Goal: Task Accomplishment & Management: Use online tool/utility

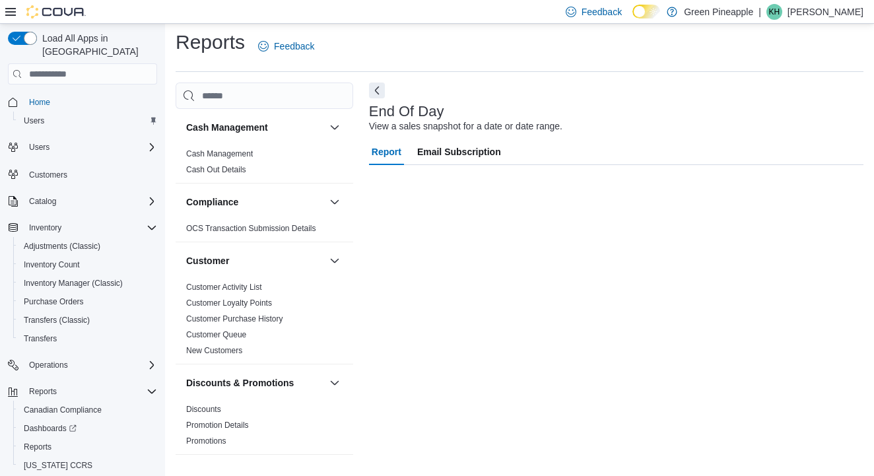
scroll to position [771, 0]
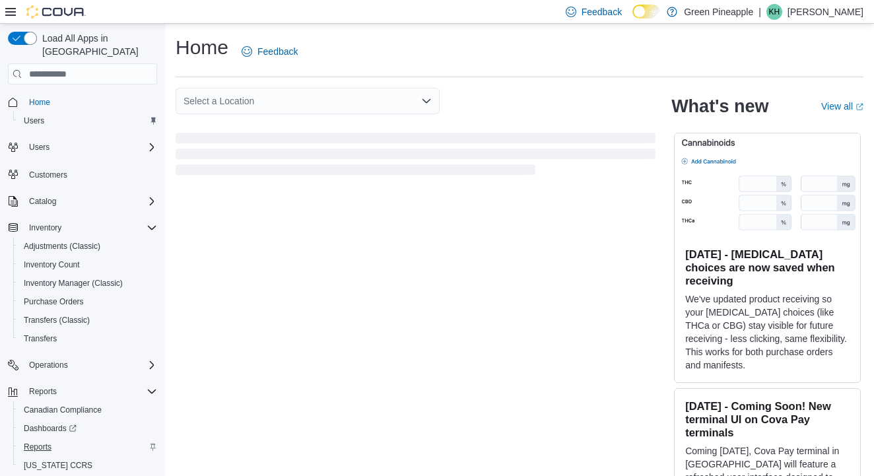
click at [40, 442] on span "Reports" at bounding box center [38, 447] width 28 height 11
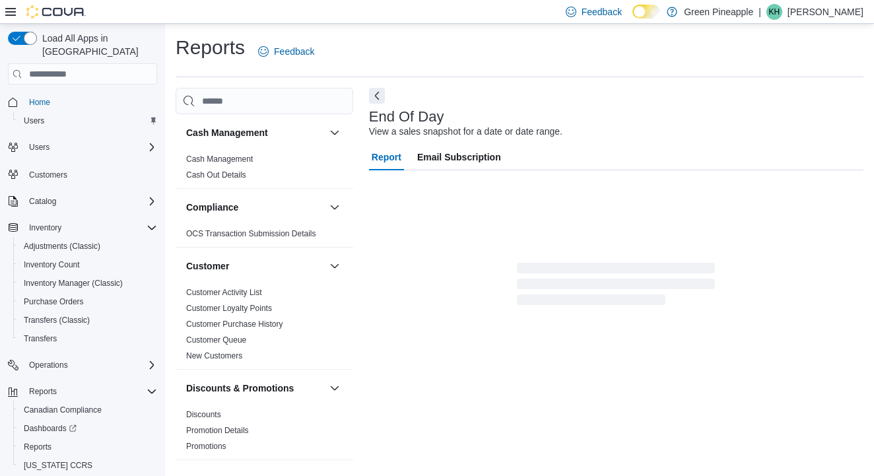
scroll to position [5, 0]
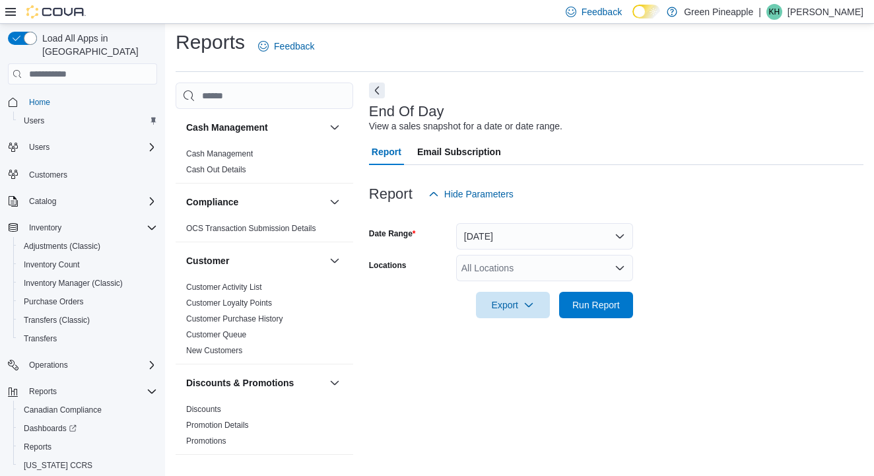
click at [493, 236] on button "[DATE]" at bounding box center [544, 236] width 177 height 26
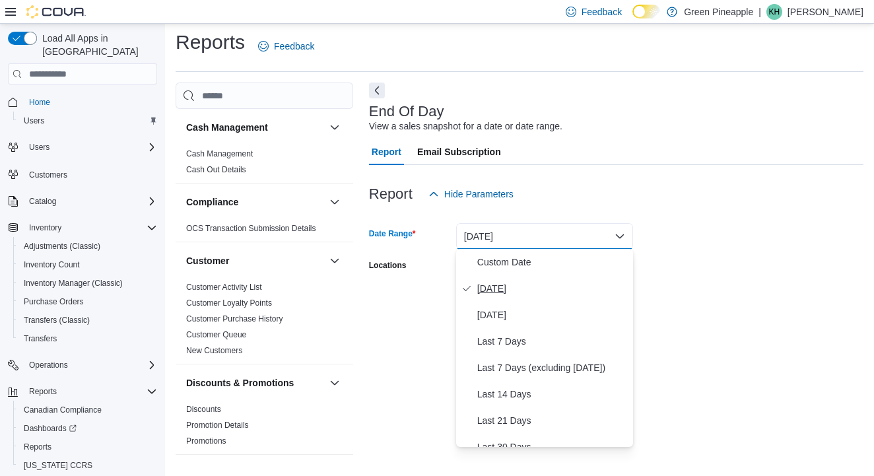
click at [495, 290] on span "[DATE]" at bounding box center [552, 289] width 151 height 16
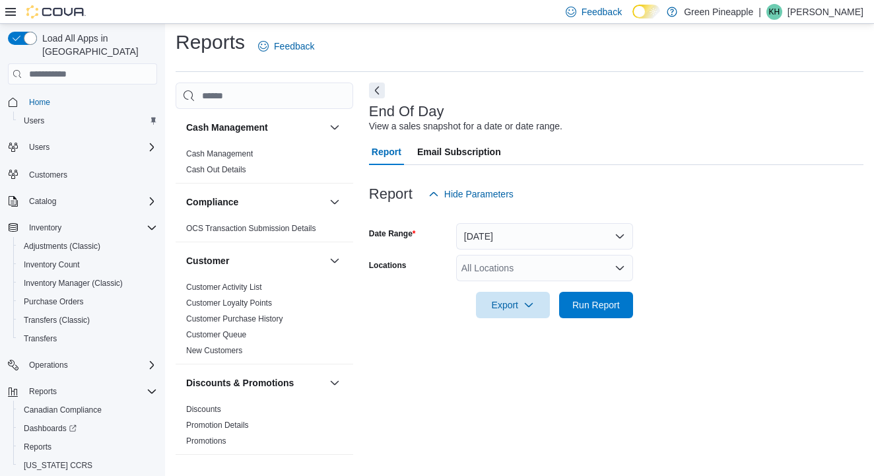
drag, startPoint x: 681, startPoint y: 258, endPoint x: 623, endPoint y: 279, distance: 61.6
click at [679, 258] on form "Date Range Today Locations All Locations Export Run Report" at bounding box center [616, 262] width 495 height 111
click at [623, 263] on icon "Open list of options" at bounding box center [620, 268] width 11 height 11
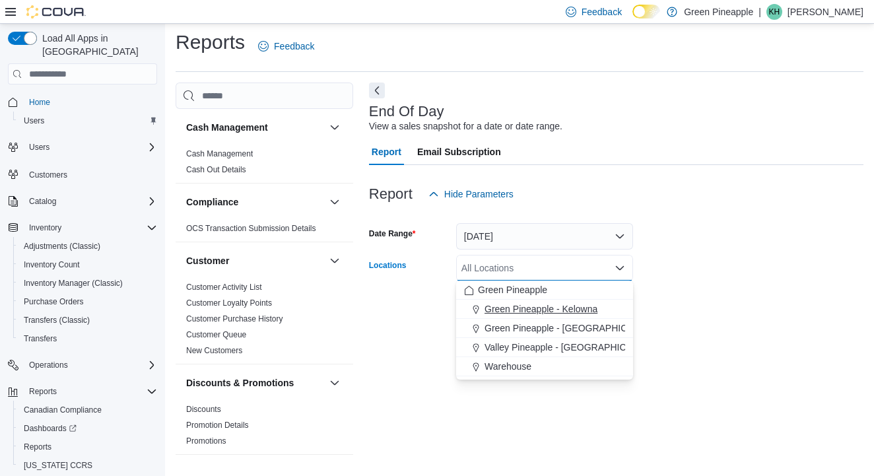
click at [588, 311] on span "Green Pineapple - Kelowna" at bounding box center [541, 308] width 113 height 13
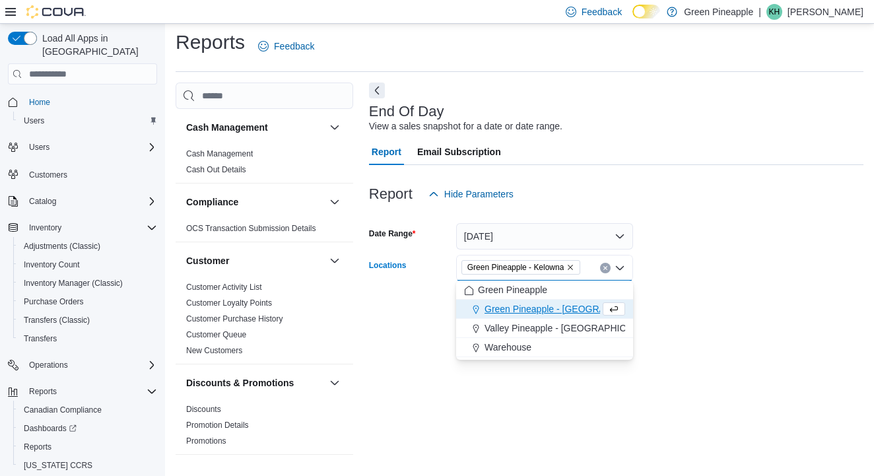
click at [711, 274] on form "Date Range Today Locations Green Pineapple - Kelowna Combo box. Selected. Green…" at bounding box center [616, 262] width 495 height 111
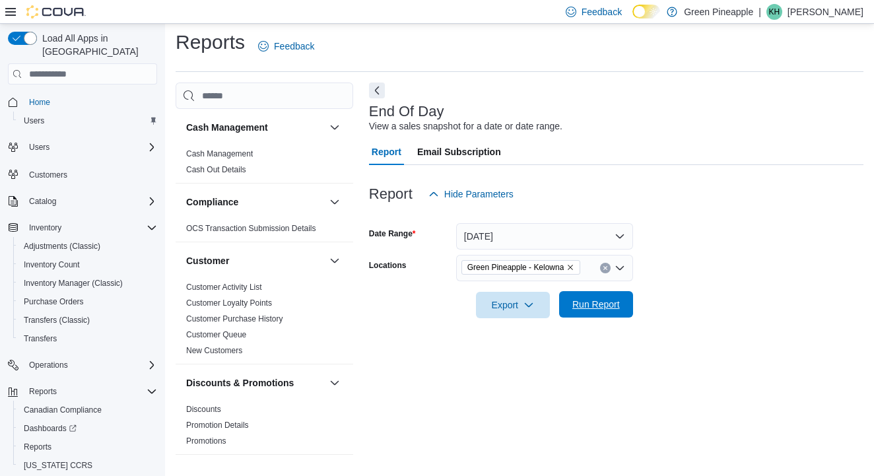
click at [600, 308] on span "Run Report" at bounding box center [597, 304] width 48 height 13
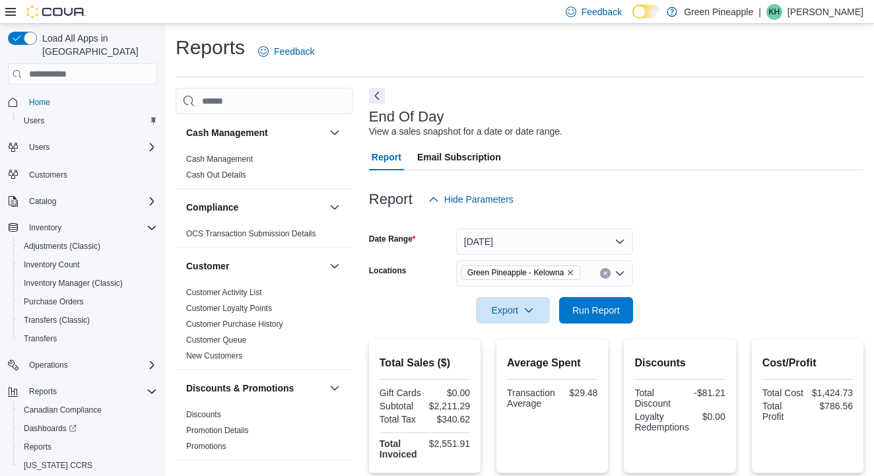
click at [575, 267] on span "Green Pineapple - Kelowna" at bounding box center [522, 272] width 108 height 13
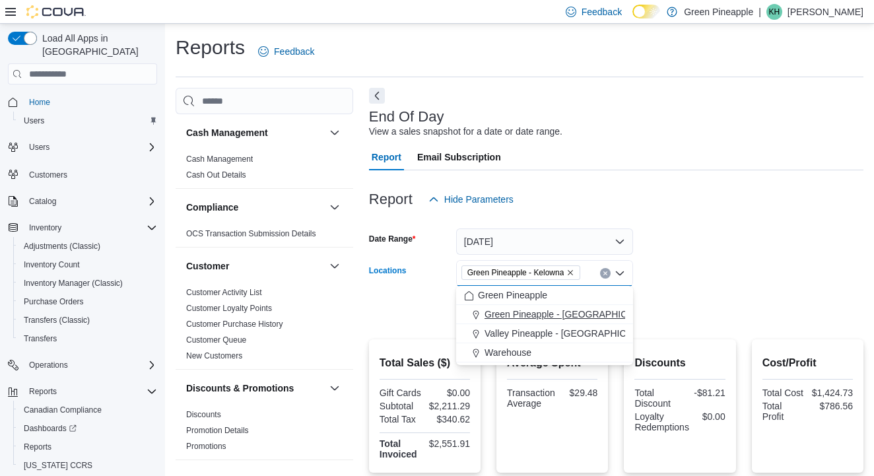
click at [577, 323] on button "Green Pineapple - Warfield" at bounding box center [544, 314] width 177 height 19
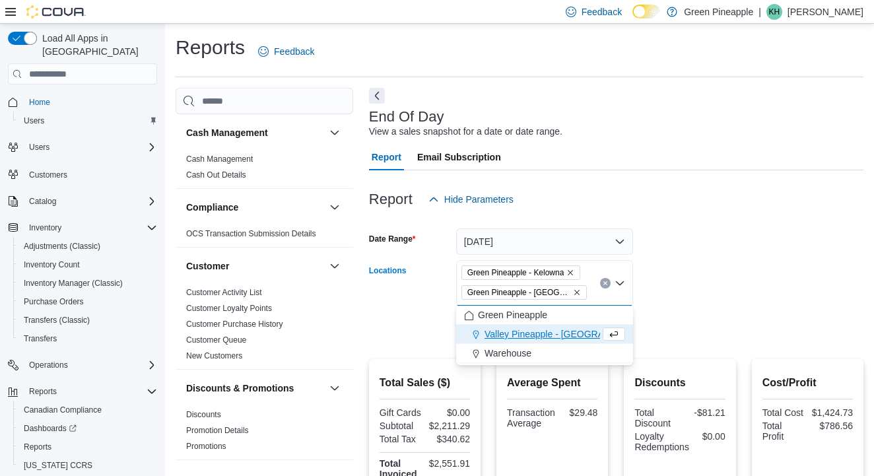
click at [574, 271] on icon "Remove Green Pineapple - Kelowna from selection in this group" at bounding box center [571, 273] width 8 height 8
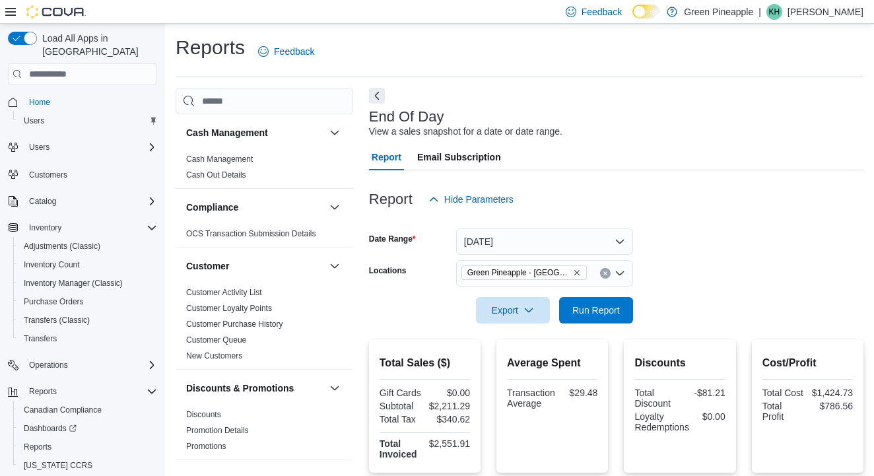
click at [707, 245] on form "Date Range Today Locations Green Pineapple - Warfield Export Run Report" at bounding box center [616, 268] width 495 height 111
click at [615, 313] on span "Run Report" at bounding box center [597, 309] width 48 height 13
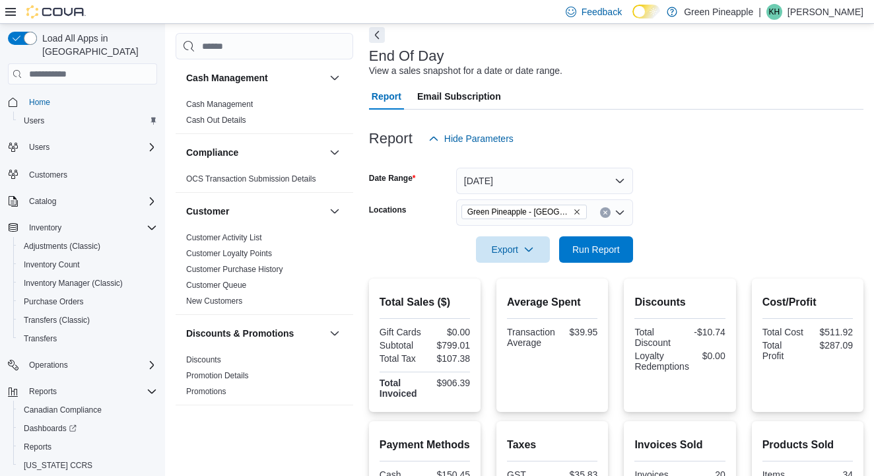
scroll to position [44, 0]
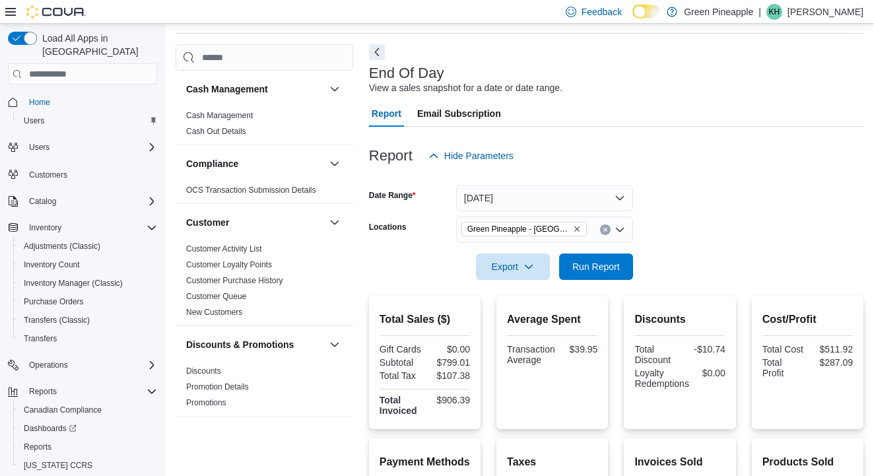
click at [573, 228] on icon "Remove Green Pineapple - Warfield from selection in this group" at bounding box center [577, 229] width 8 height 8
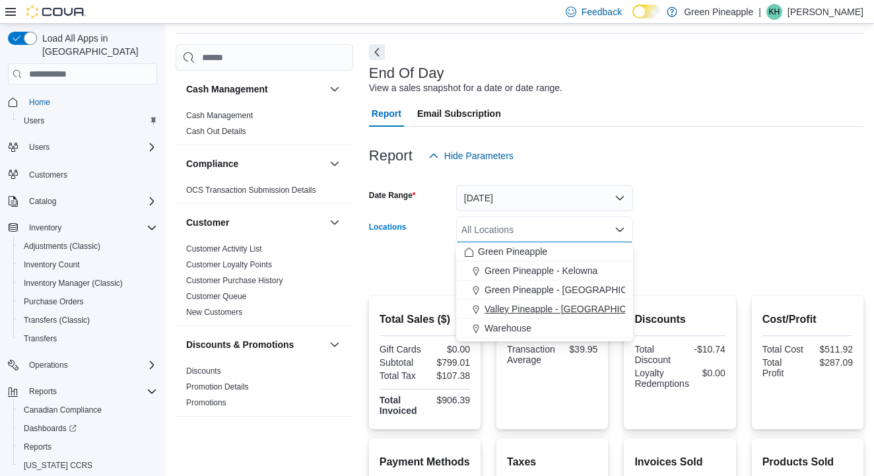
click at [573, 308] on span "Valley Pineapple - Fruitvale" at bounding box center [571, 308] width 172 height 13
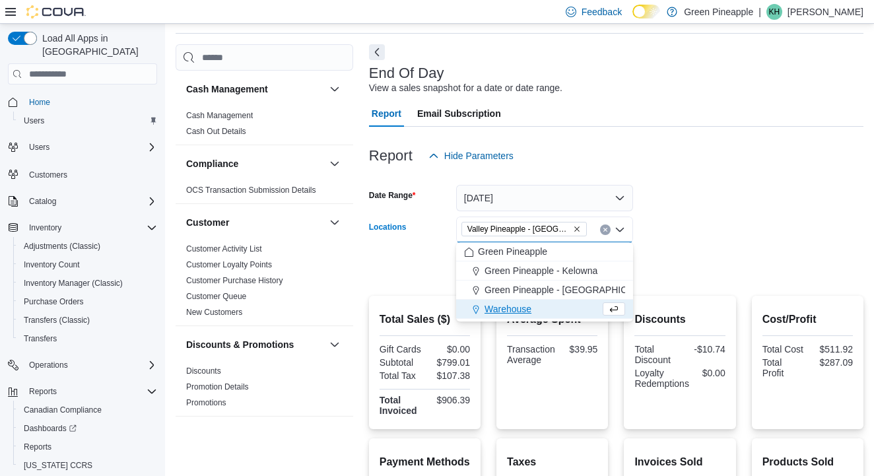
click at [676, 247] on div at bounding box center [616, 248] width 495 height 11
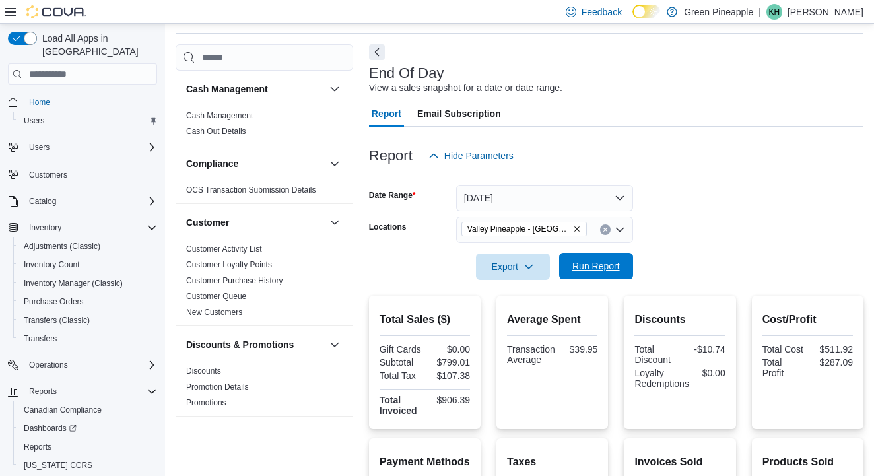
click at [602, 265] on span "Run Report" at bounding box center [597, 266] width 48 height 13
